Goal: Task Accomplishment & Management: Manage account settings

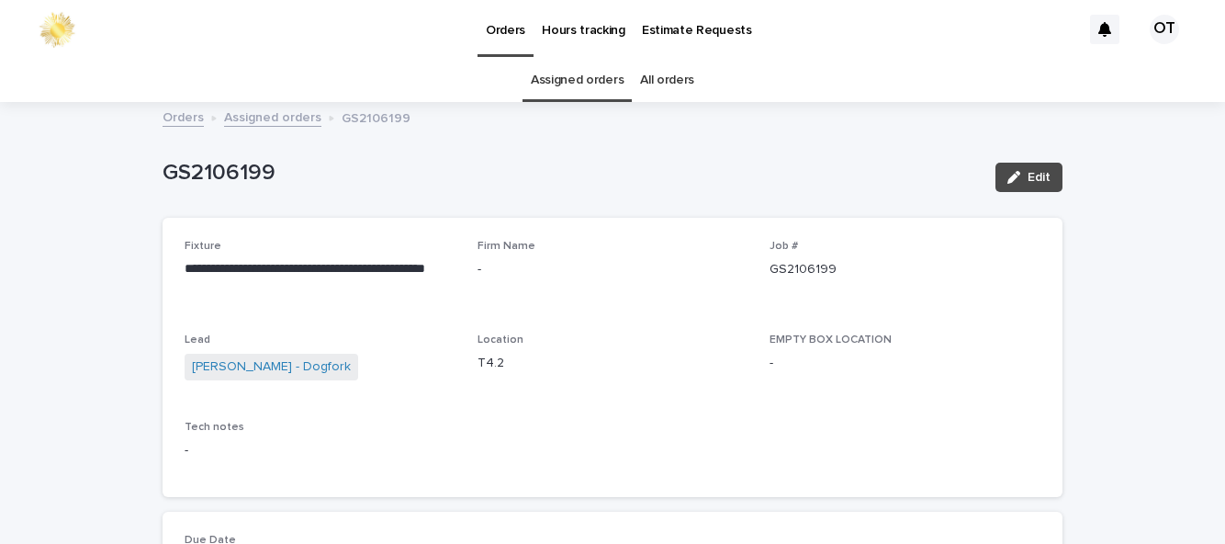
click at [589, 84] on link "Assigned orders" at bounding box center [577, 80] width 93 height 43
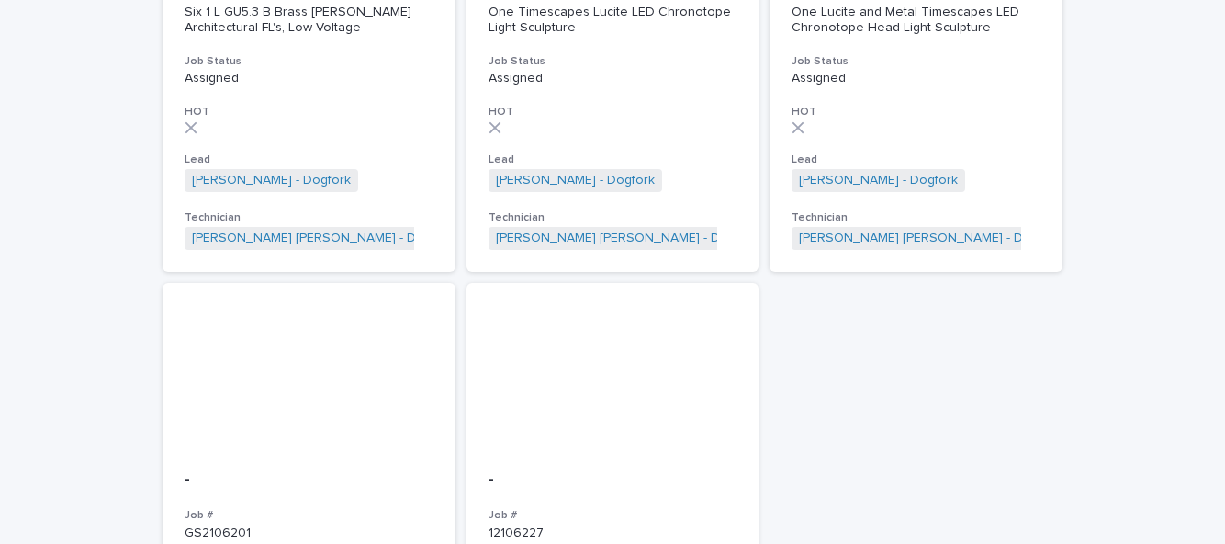
scroll to position [892, 0]
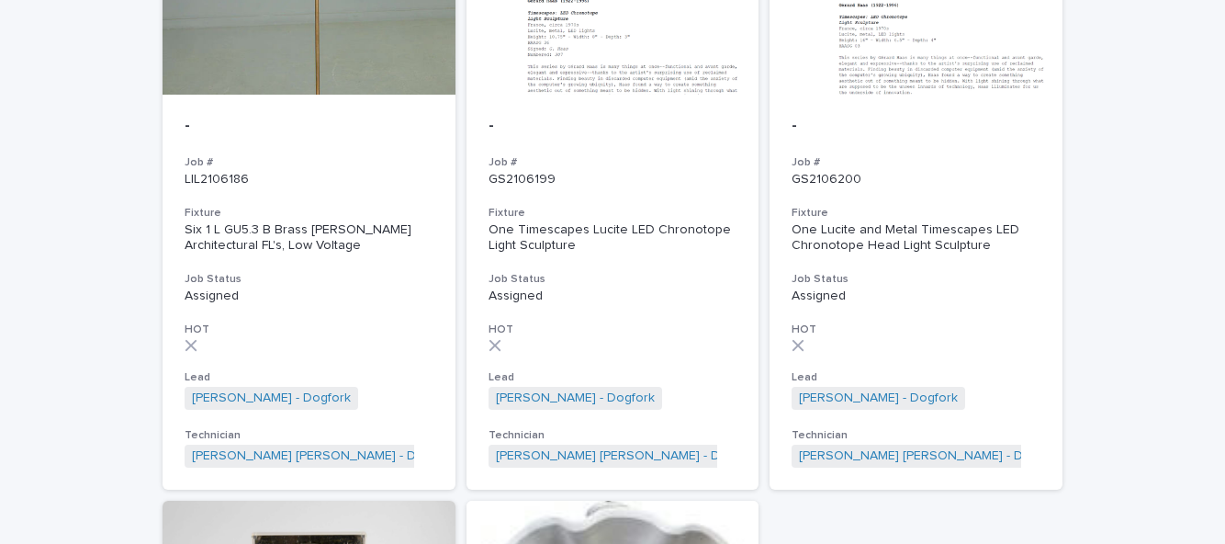
click at [951, 293] on div "- Job # GS2106200 Fixture One Lucite and Metal Timescapes LED Chronotope Head L…" at bounding box center [915, 292] width 293 height 395
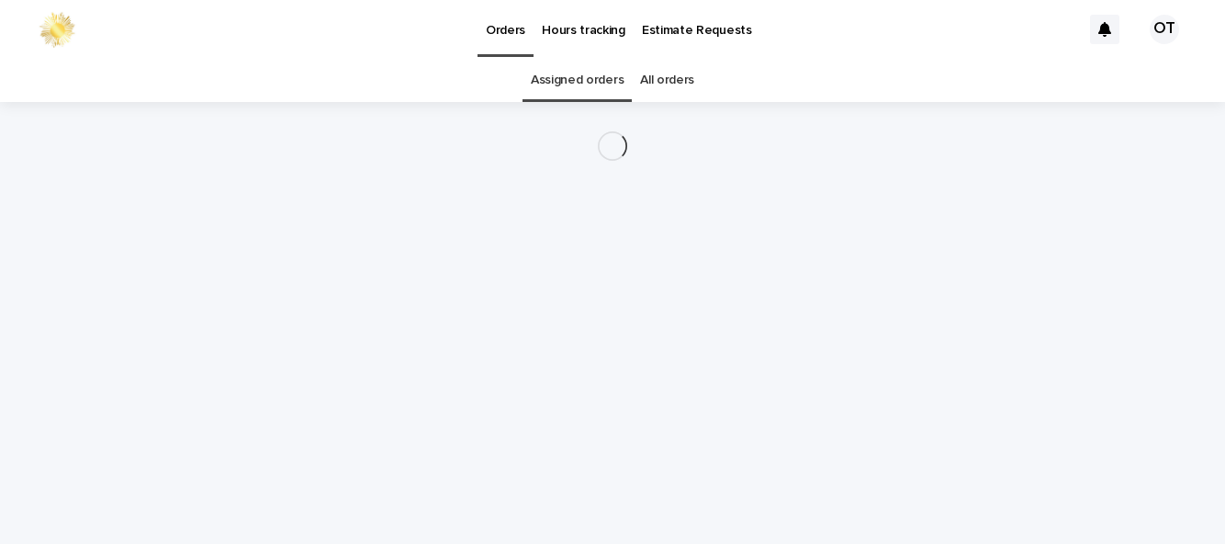
click at [364, 308] on div "Loading... Saving… Loading... Saving…" at bounding box center [612, 300] width 918 height 396
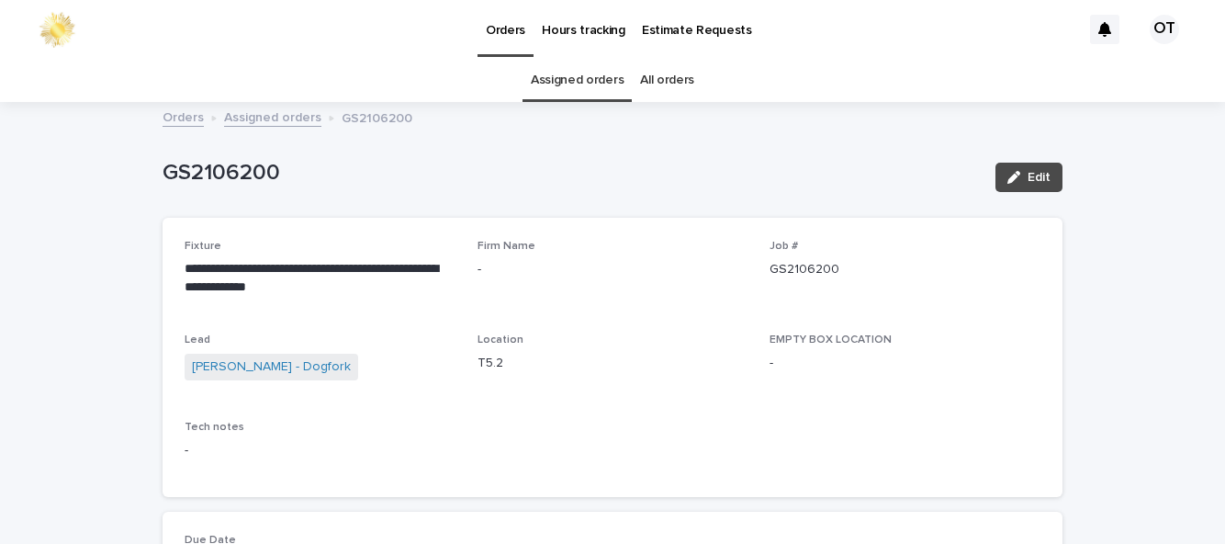
click at [613, 59] on link "Assigned orders" at bounding box center [577, 80] width 93 height 43
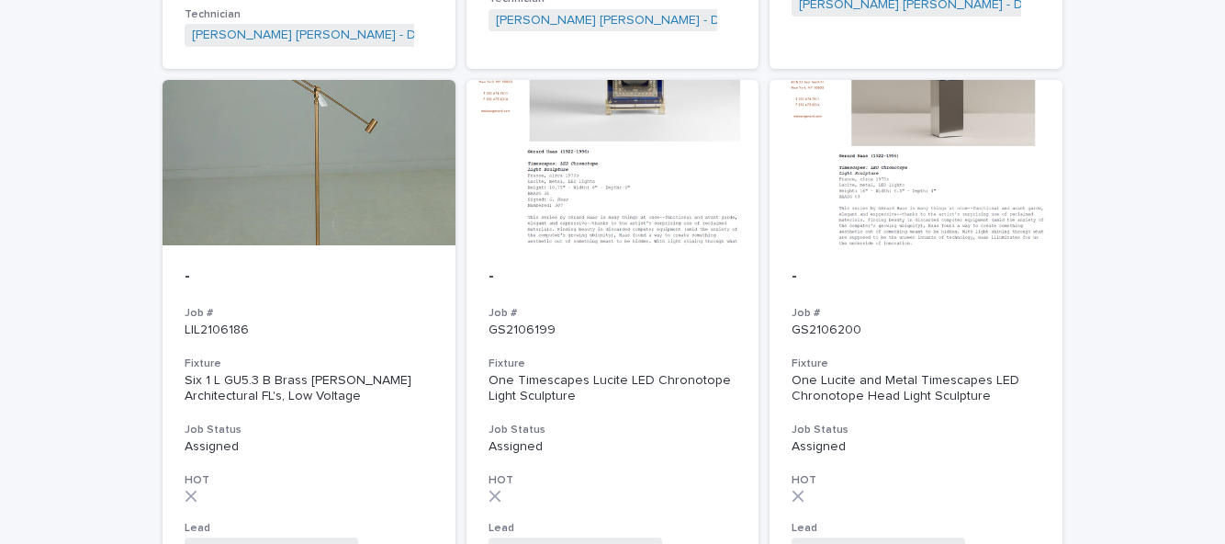
scroll to position [751, 0]
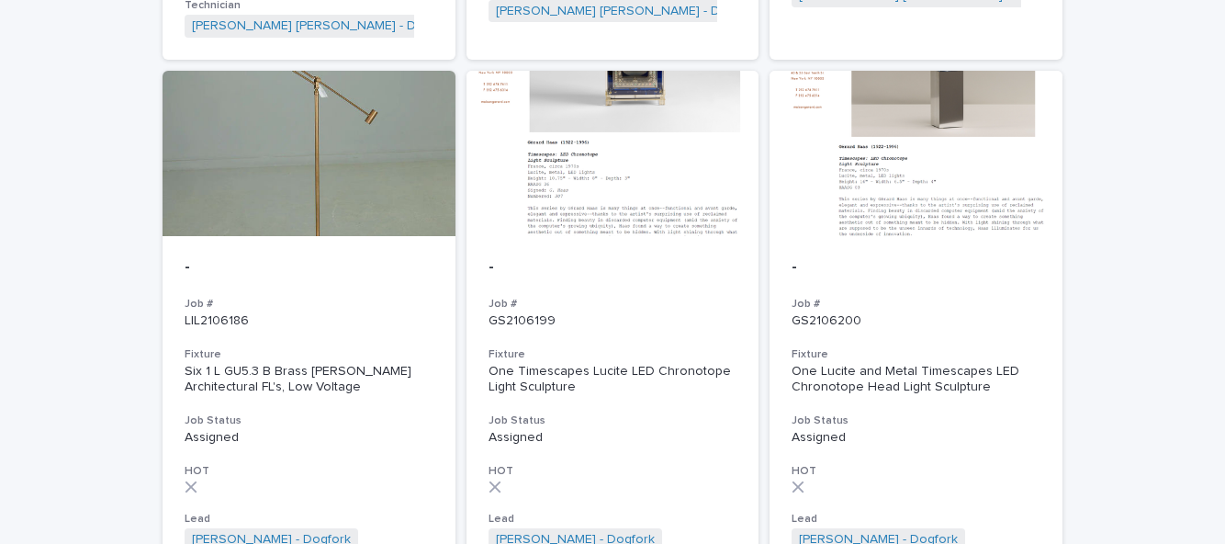
click at [945, 347] on h3 "Fixture" at bounding box center [915, 354] width 249 height 15
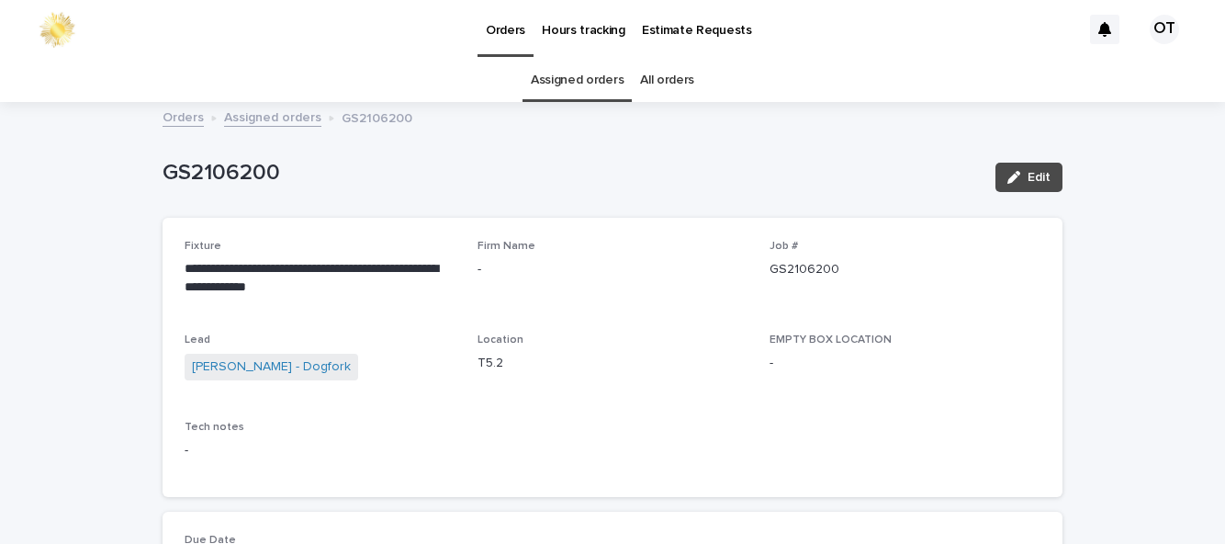
click at [578, 59] on link "Assigned orders" at bounding box center [577, 80] width 93 height 43
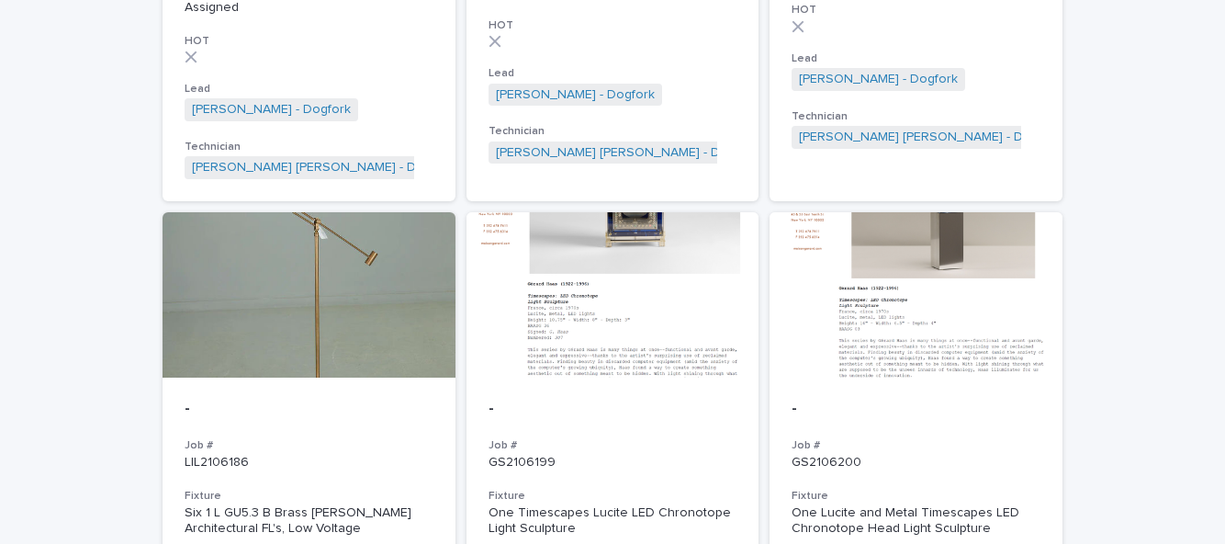
scroll to position [835, 0]
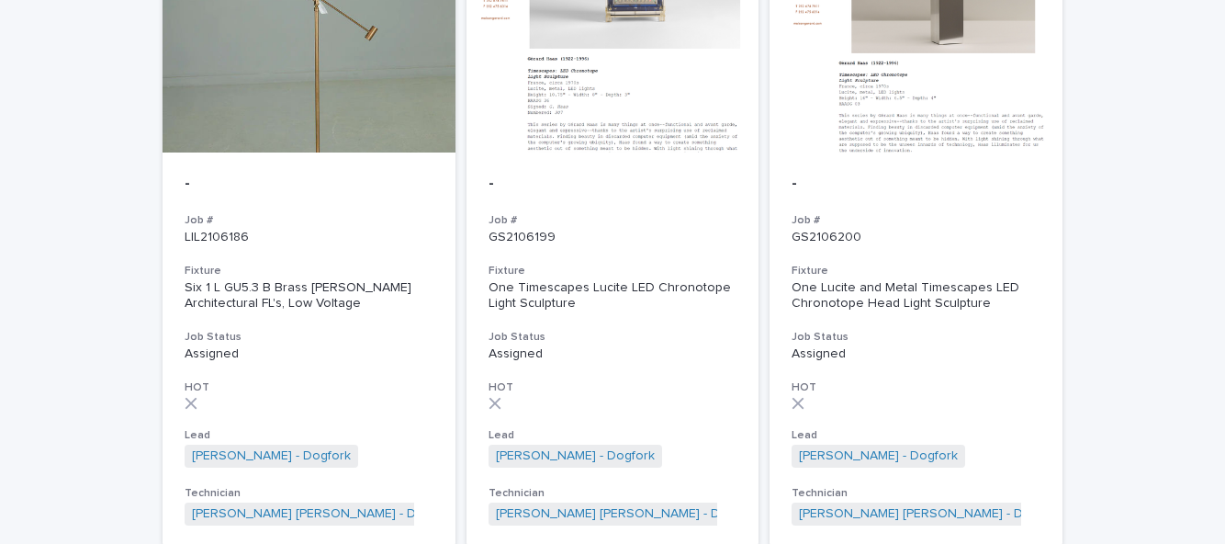
click at [734, 397] on div at bounding box center [612, 403] width 249 height 13
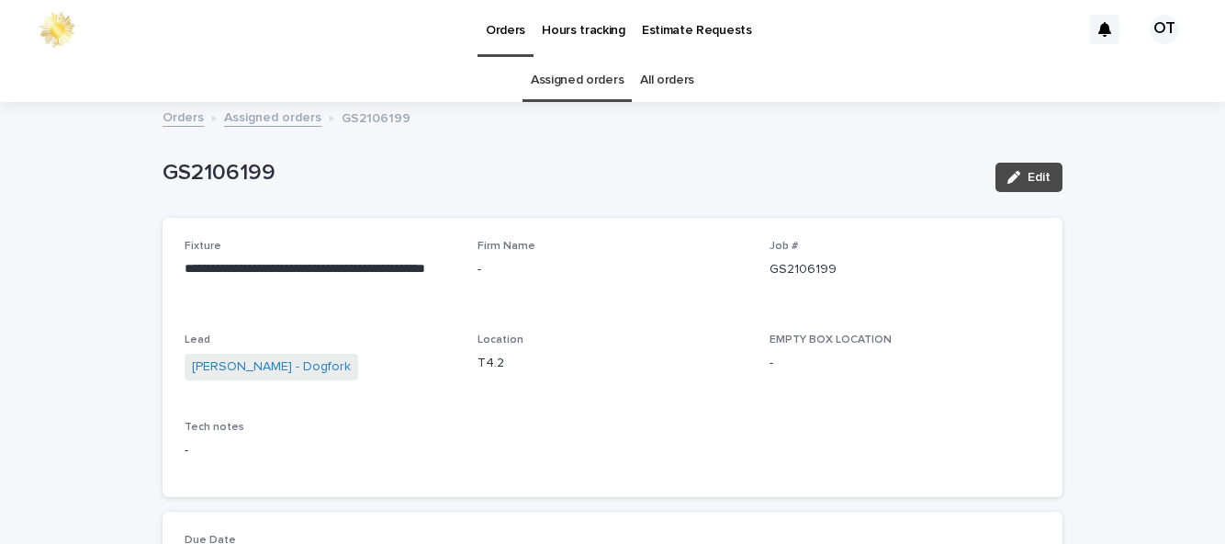
click at [588, 59] on link "Assigned orders" at bounding box center [577, 80] width 93 height 43
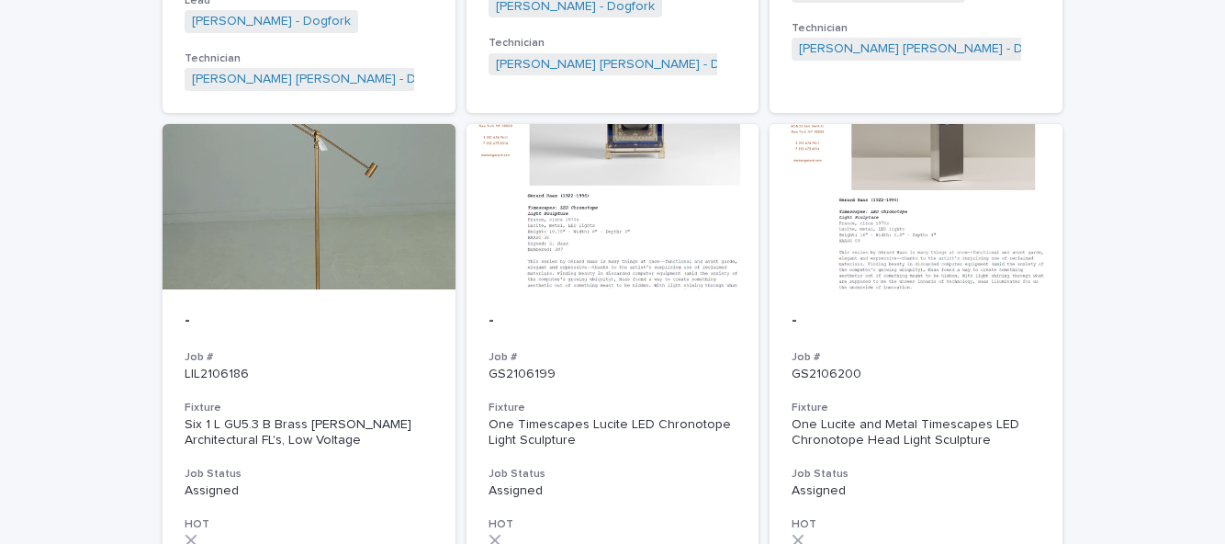
scroll to position [699, 0]
click at [336, 196] on div at bounding box center [309, 205] width 293 height 165
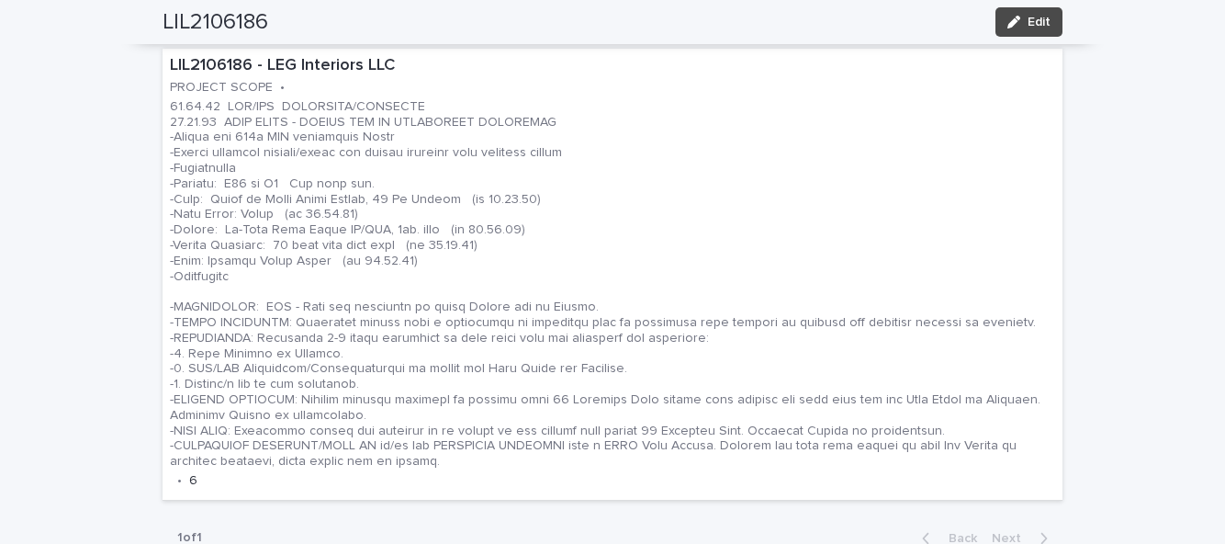
scroll to position [681, 0]
